Goal: Task Accomplishment & Management: Use online tool/utility

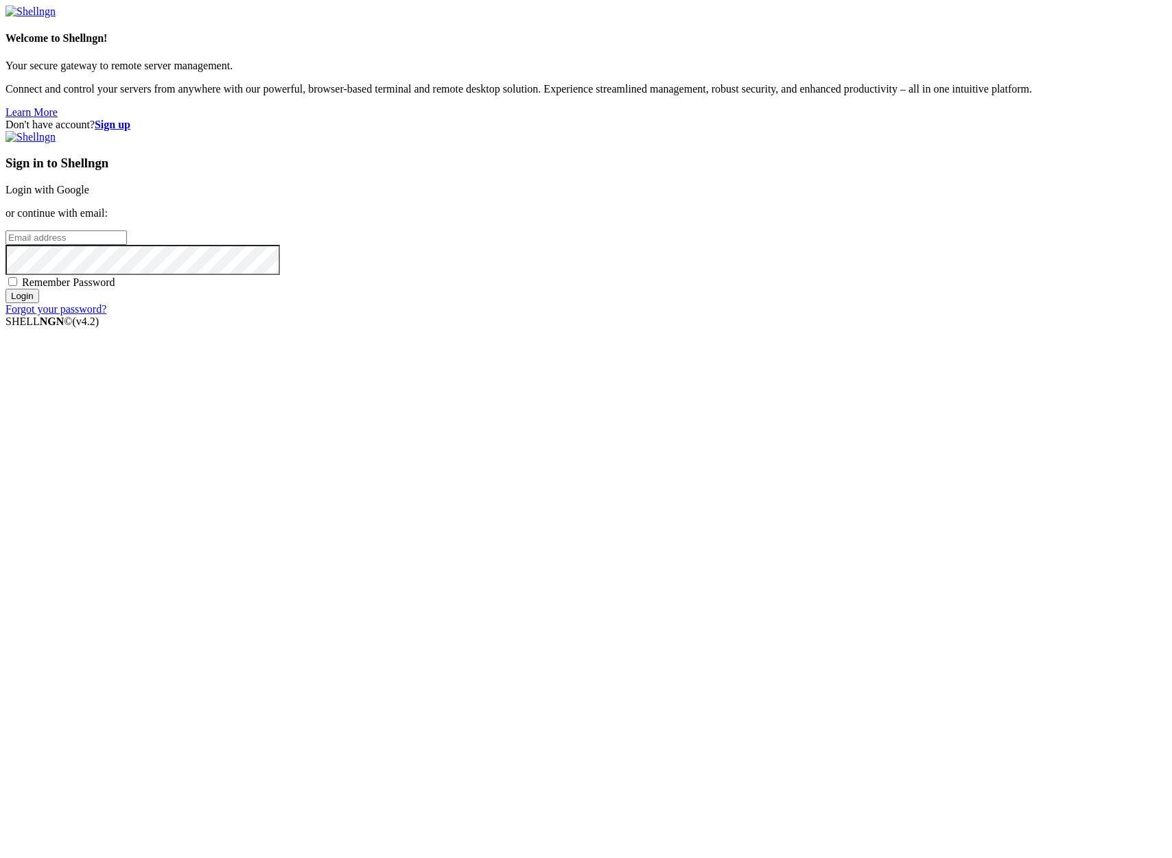
click at [127, 245] on input "email" at bounding box center [65, 238] width 121 height 14
type input "[PERSON_NAME][EMAIL_ADDRESS][DOMAIN_NAME]"
click at [5, 289] on input "Login" at bounding box center [22, 296] width 34 height 14
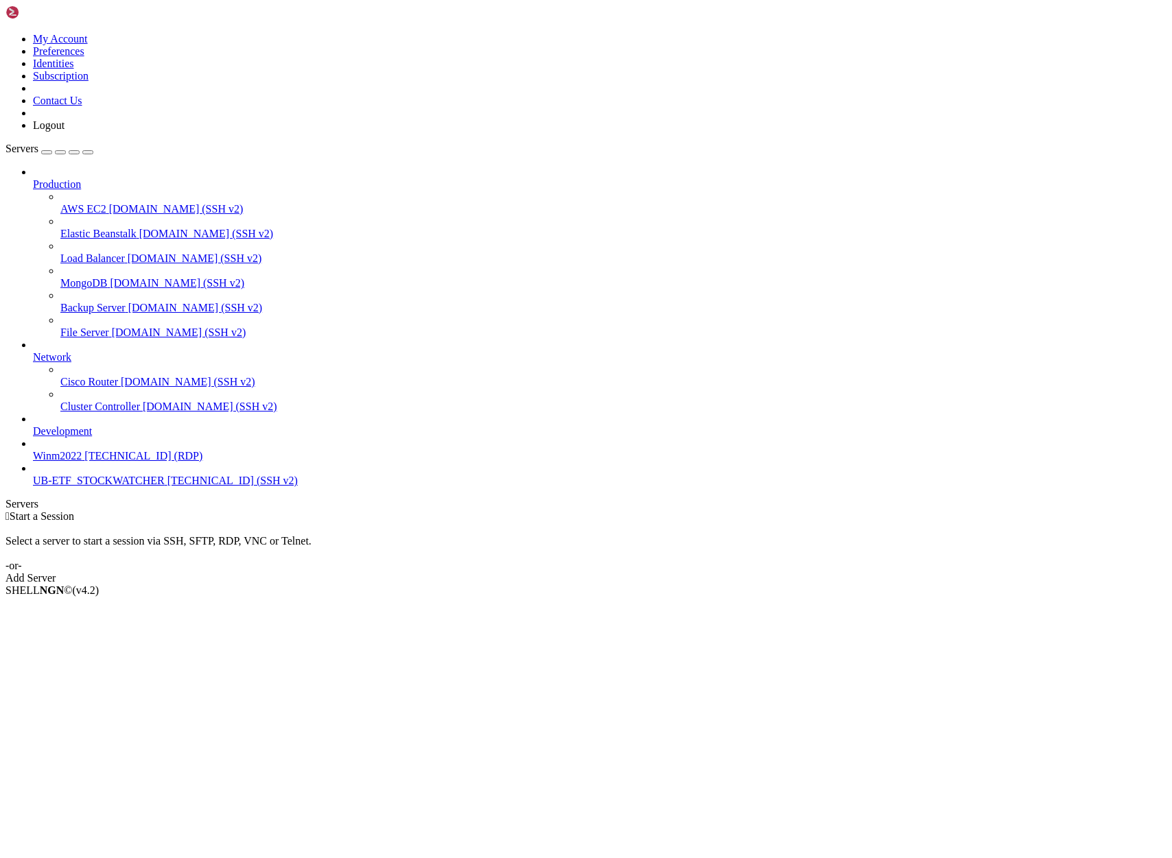
click at [167, 486] on span "[TECHNICAL_ID] (SSH v2)" at bounding box center [232, 481] width 130 height 12
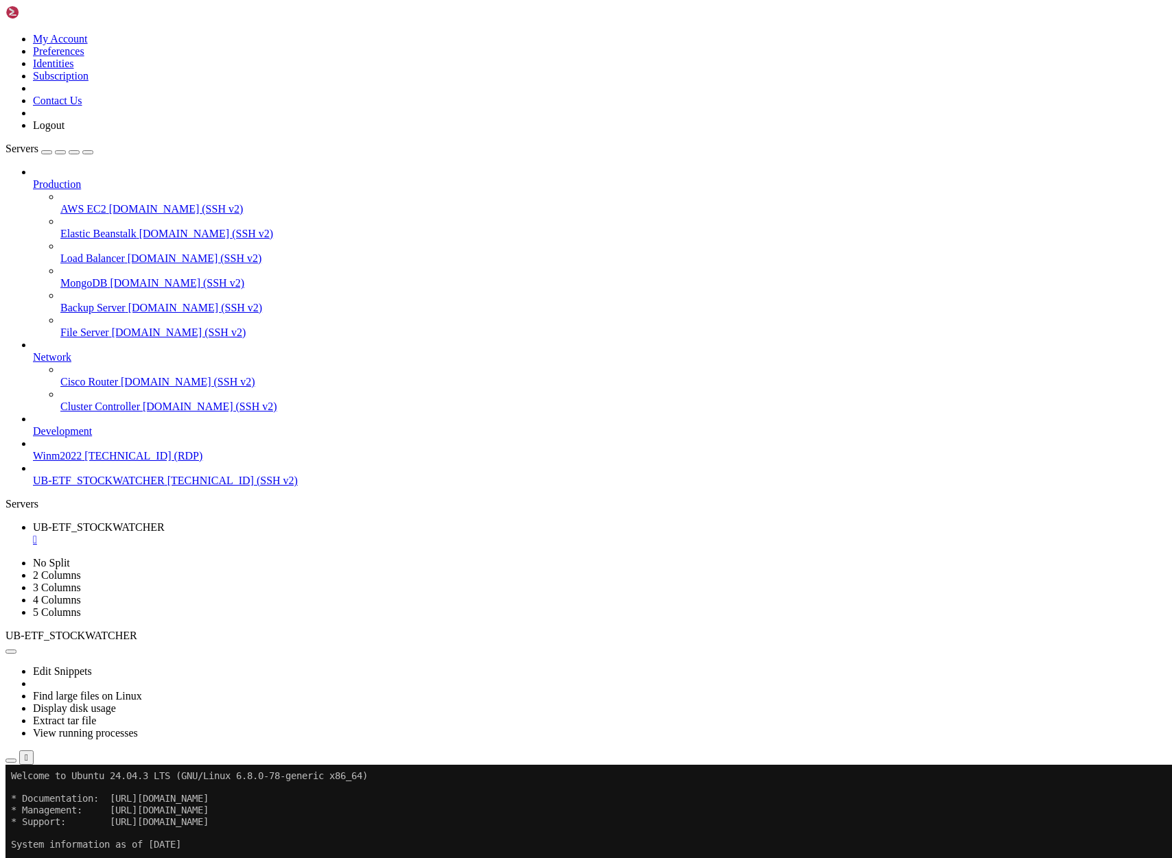
click at [110, 486] on span "UB-ETF_STOCKWATCHER" at bounding box center [99, 481] width 132 height 12
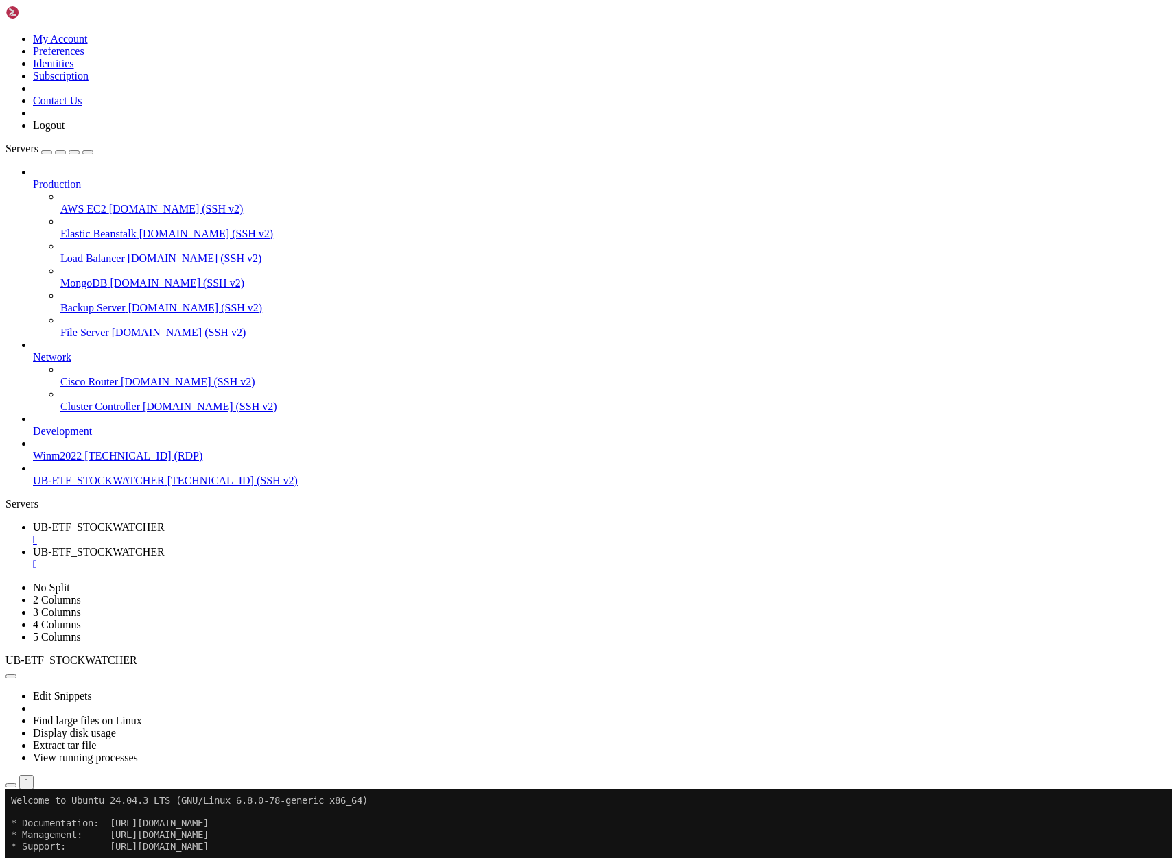
click at [270, 521] on link "UB-ETF_STOCKWATCHER " at bounding box center [599, 533] width 1133 height 25
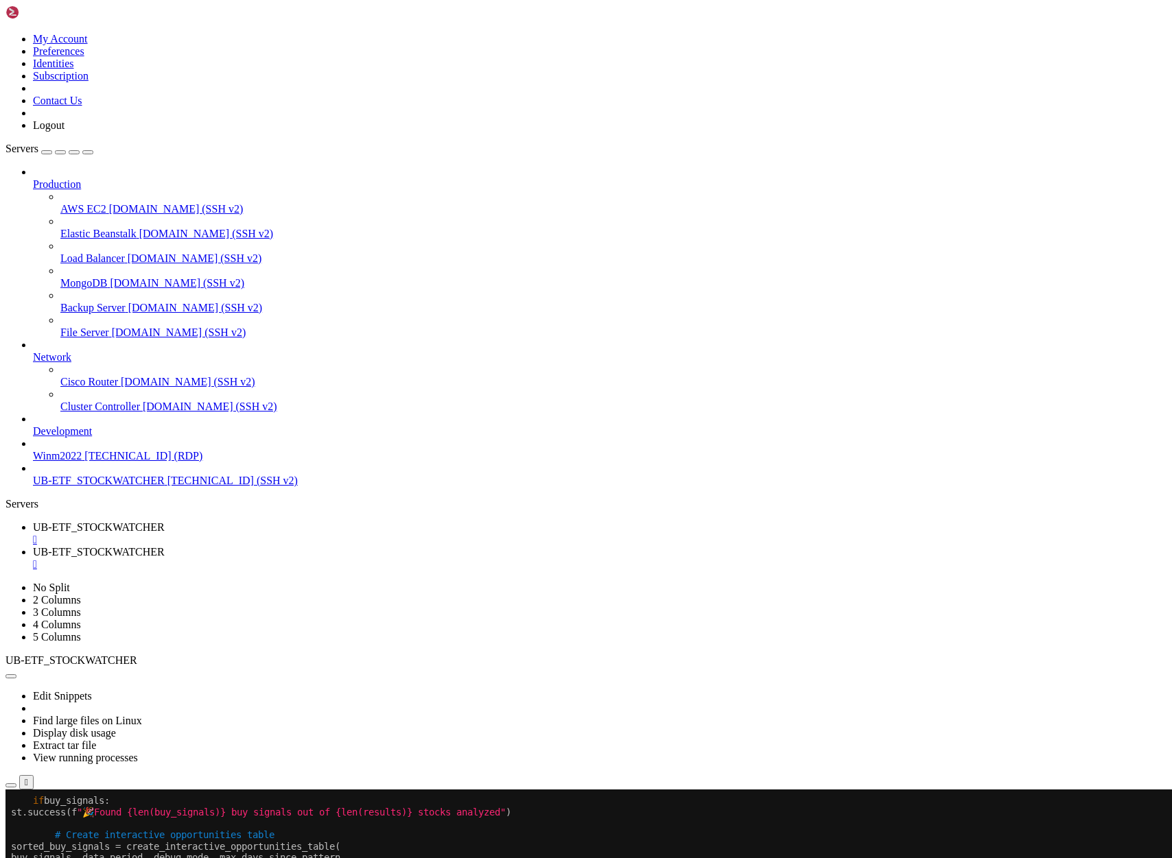
scroll to position [12, 0]
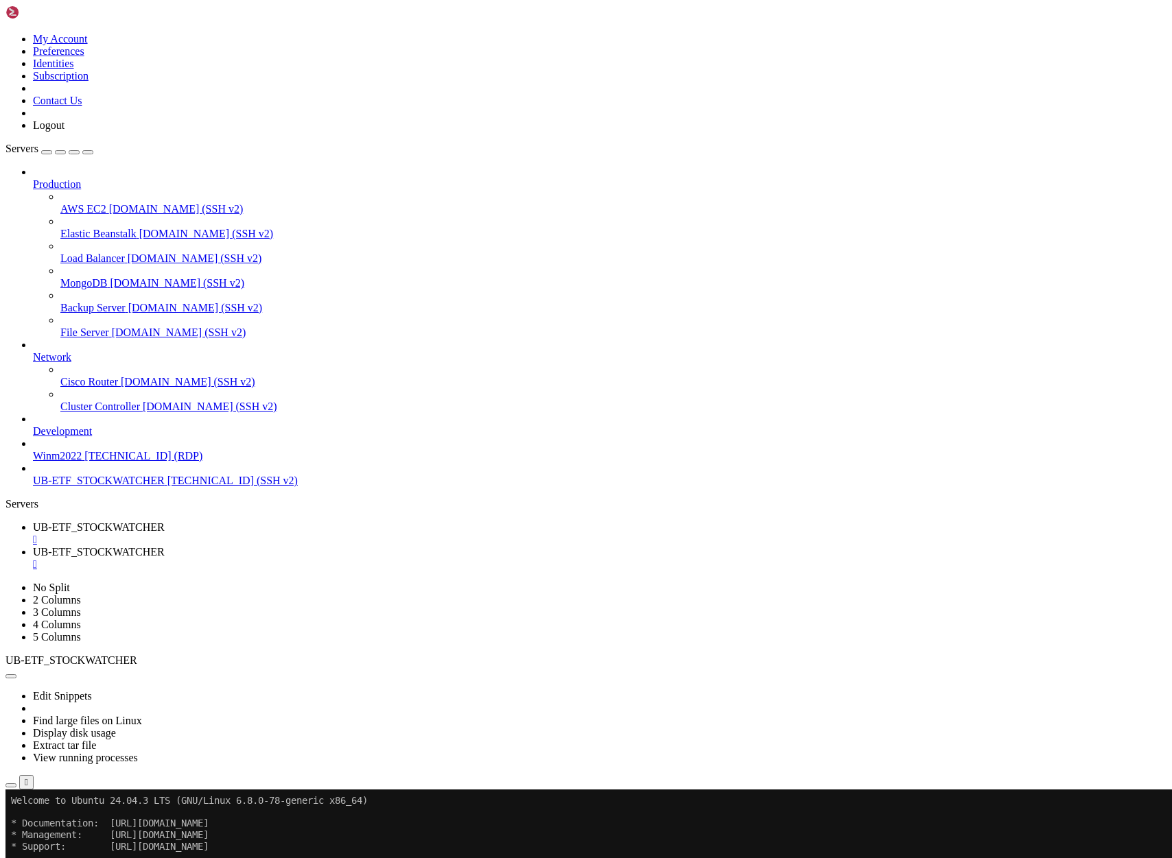
drag, startPoint x: 108, startPoint y: 1359, endPoint x: 263, endPoint y: 1356, distance: 155.8
copy span "ttp://[TECHNICAL_ID]"
click at [165, 546] on span "UB-ETF_STOCKWATCHER" at bounding box center [99, 552] width 132 height 12
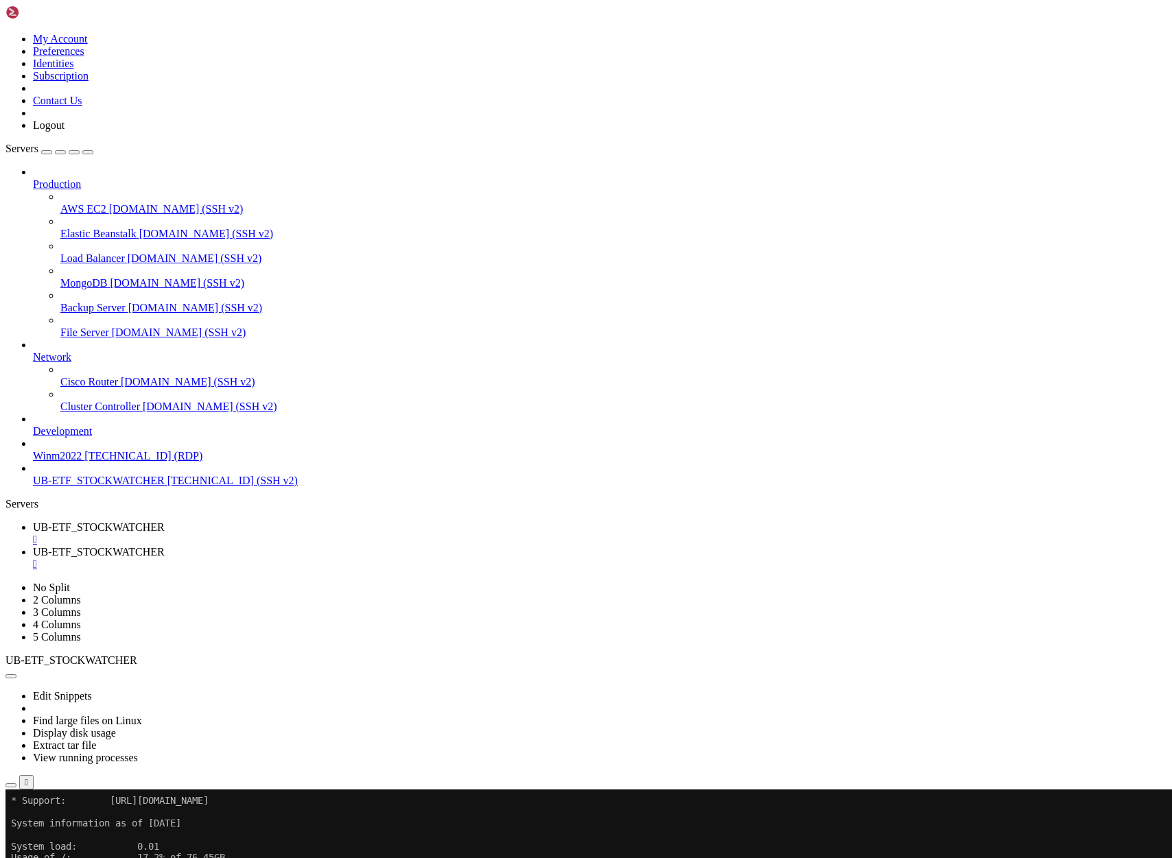
click at [165, 521] on span "UB-ETF_STOCKWATCHER" at bounding box center [99, 527] width 132 height 12
click at [11, 786] on icon "button" at bounding box center [11, 786] width 0 height 0
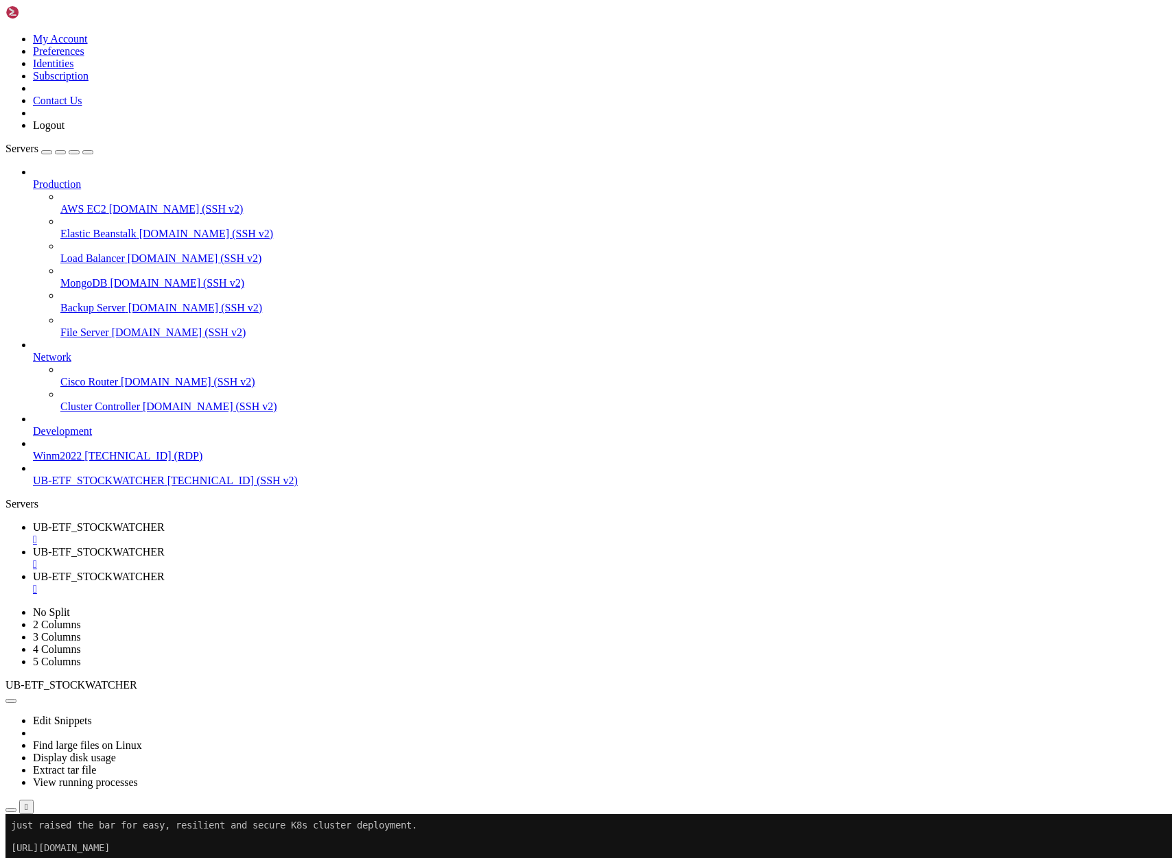
type input "/home/ubuntu/asx-app1"
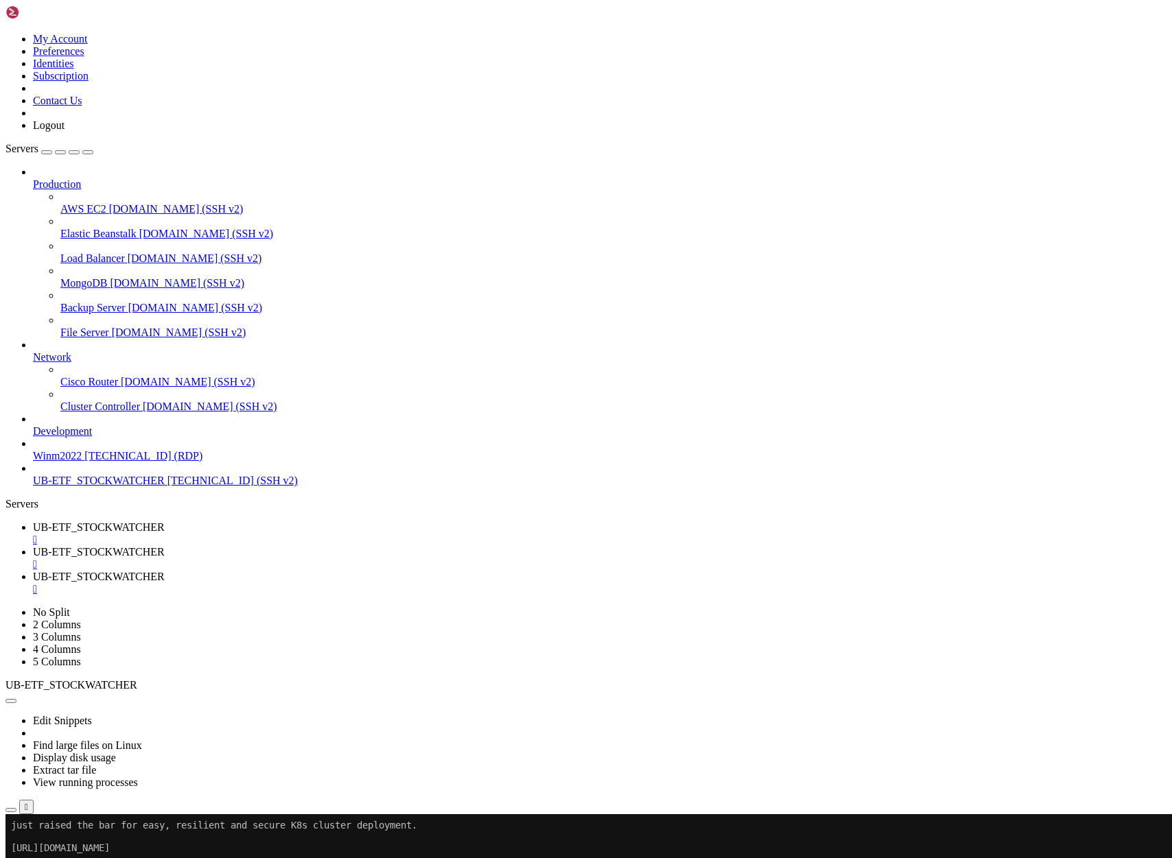
click at [371, 546] on link "UB-ETF_STOCKWATCHER " at bounding box center [599, 558] width 1133 height 25
click at [165, 521] on span "UB-ETF_STOCKWATCHER" at bounding box center [99, 527] width 132 height 12
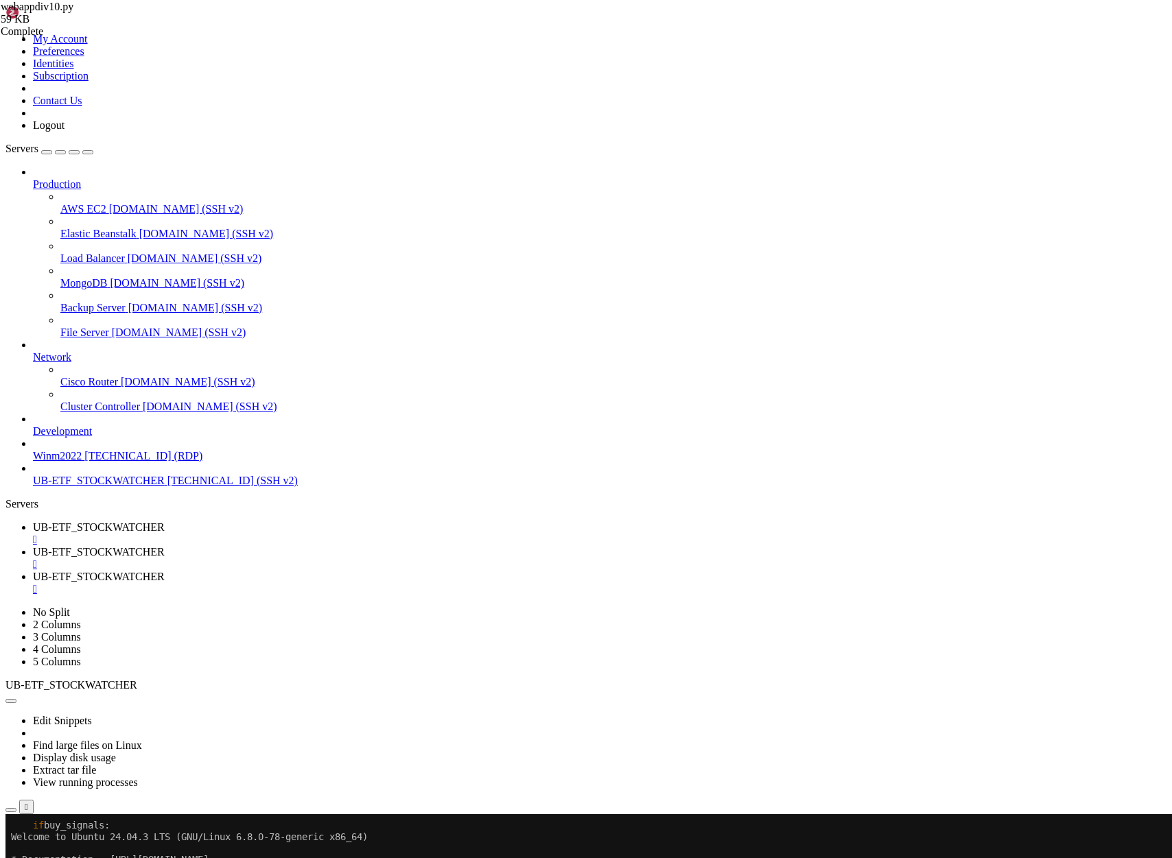
scroll to position [0, 0]
click at [165, 546] on span "UB-ETF_STOCKWATCHER" at bounding box center [99, 552] width 132 height 12
click at [165, 521] on span "UB-ETF_STOCKWATCHER" at bounding box center [99, 527] width 132 height 12
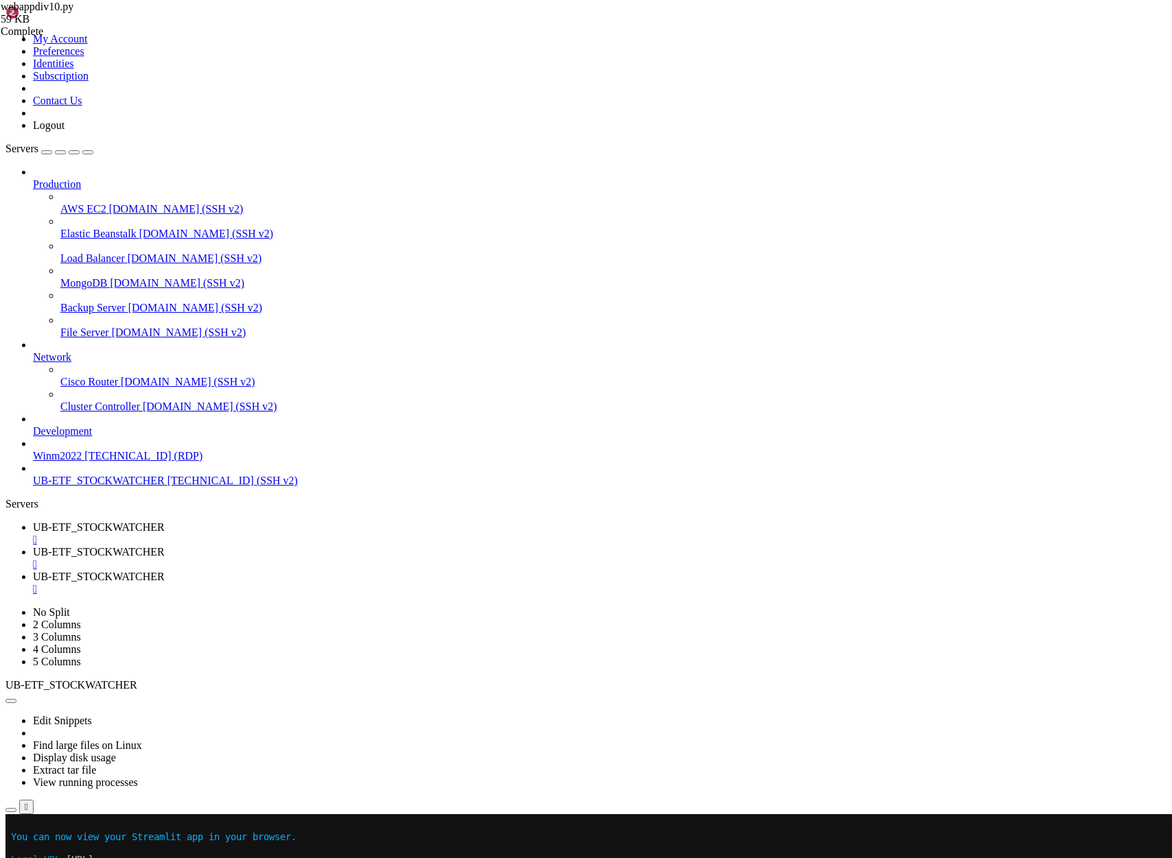
scroll to position [537, 0]
click at [165, 571] on span "UB-ETF_STOCKWATCHER" at bounding box center [99, 577] width 132 height 12
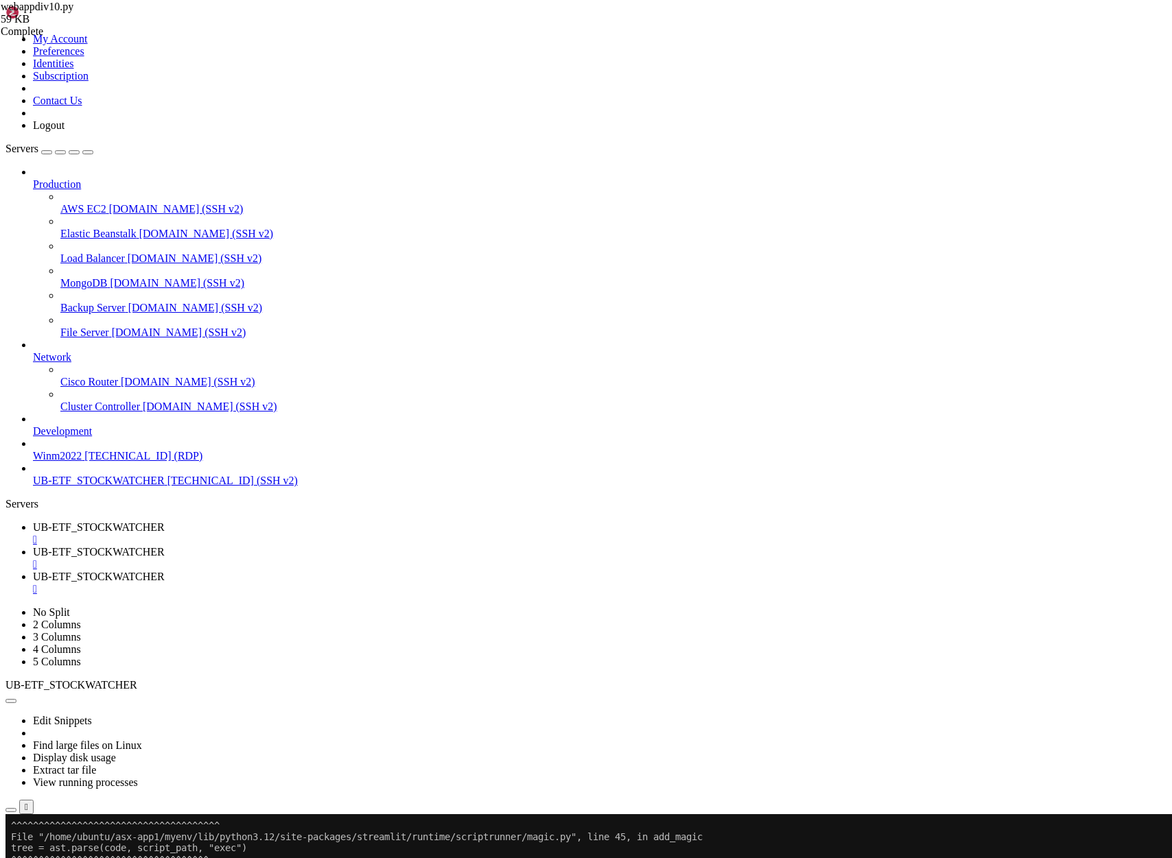
click at [165, 521] on span "UB-ETF_STOCKWATCHER" at bounding box center [99, 527] width 132 height 12
